Goal: Information Seeking & Learning: Learn about a topic

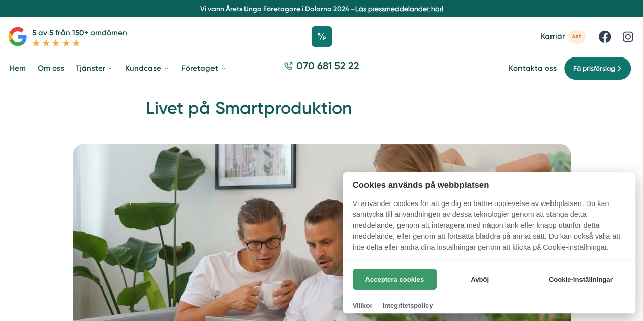
click at [412, 275] on button "Acceptera cookies" at bounding box center [395, 278] width 84 height 21
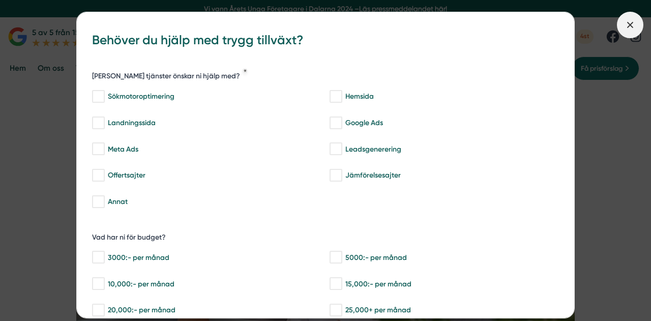
click at [627, 29] on icon at bounding box center [629, 24] width 11 height 11
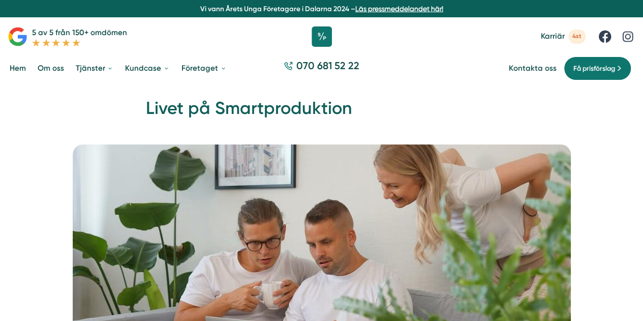
click at [21, 68] on link "Hem" at bounding box center [18, 68] width 20 height 25
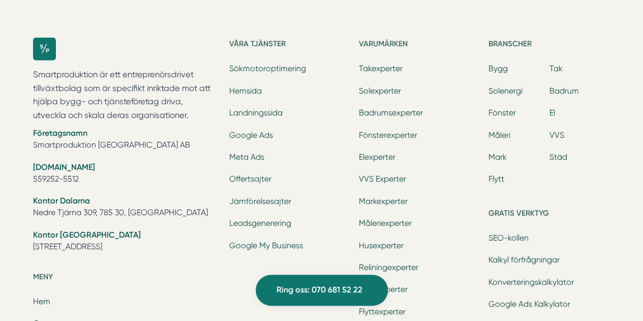
scroll to position [3152, 0]
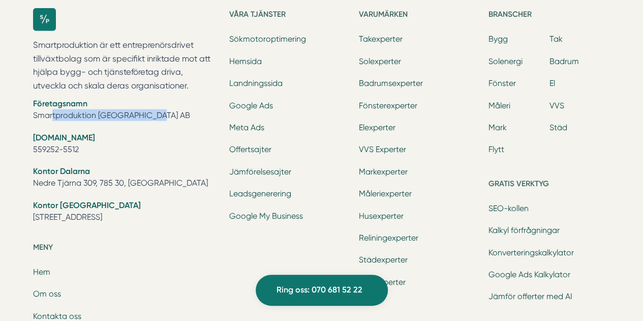
drag, startPoint x: 138, startPoint y: 111, endPoint x: 34, endPoint y: 116, distance: 103.8
click at [34, 116] on li "Företagsnamn Smartproduktion [GEOGRAPHIC_DATA] AB" at bounding box center [125, 111] width 185 height 26
copy li "Smartproduktion [GEOGRAPHIC_DATA] AB"
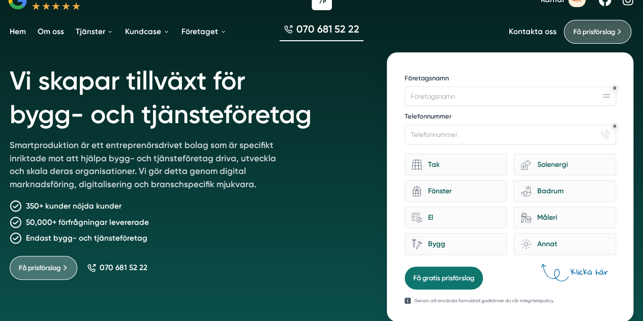
scroll to position [0, 0]
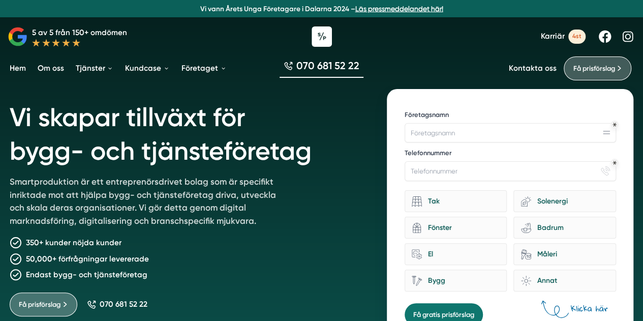
click at [48, 66] on link "Om oss" at bounding box center [51, 68] width 31 height 25
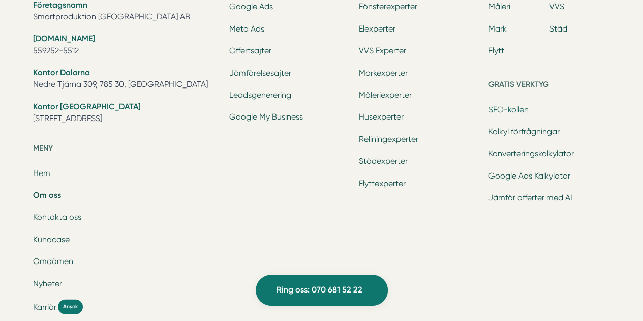
scroll to position [3203, 0]
